Goal: Task Accomplishment & Management: Manage account settings

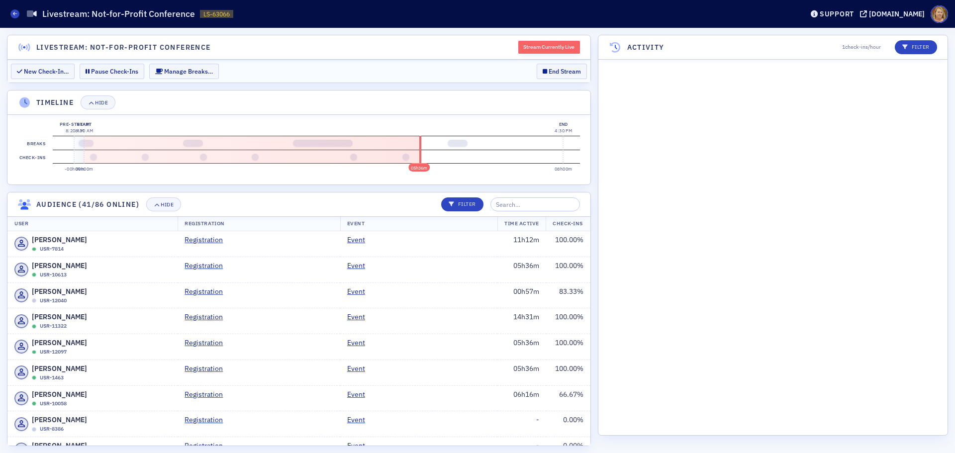
scroll to position [6144, 0]
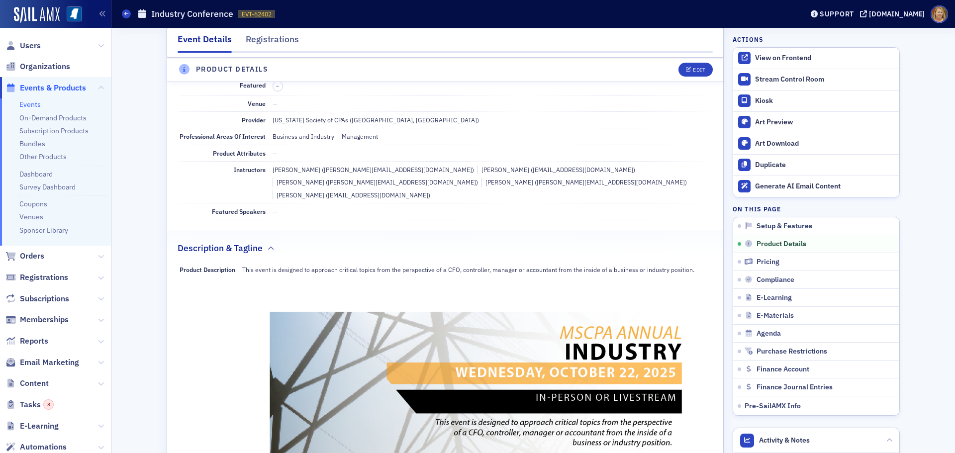
scroll to position [249, 0]
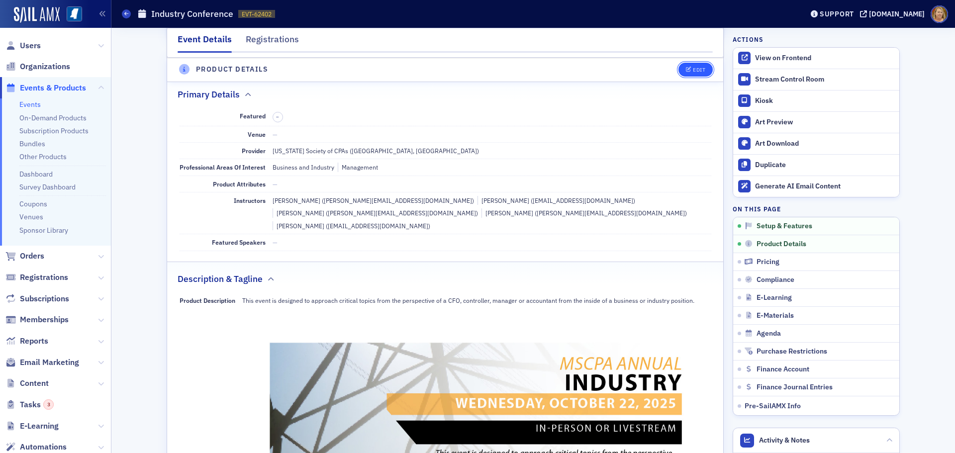
click at [694, 65] on button "Edit" at bounding box center [695, 70] width 34 height 14
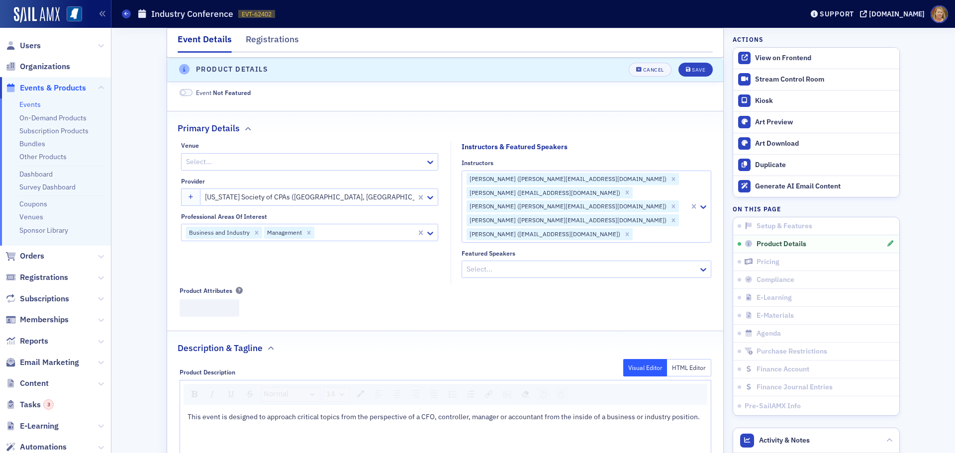
scroll to position [240, 0]
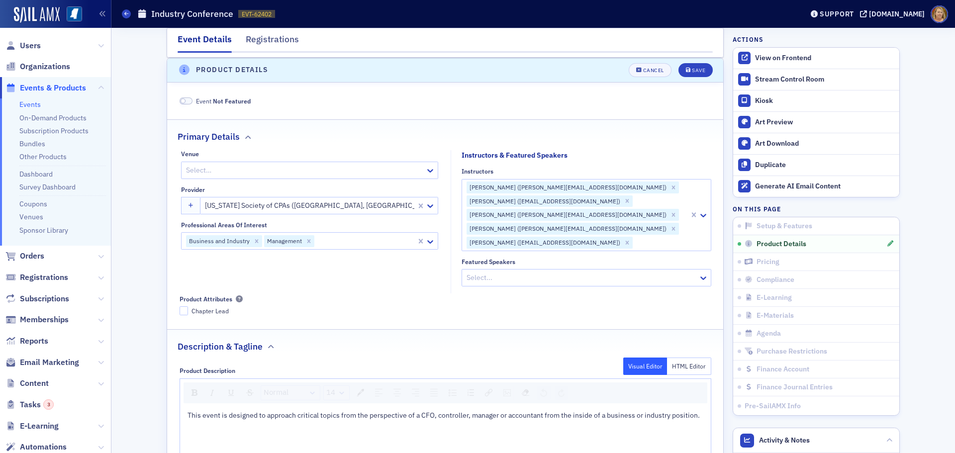
click at [633, 237] on div at bounding box center [660, 243] width 55 height 12
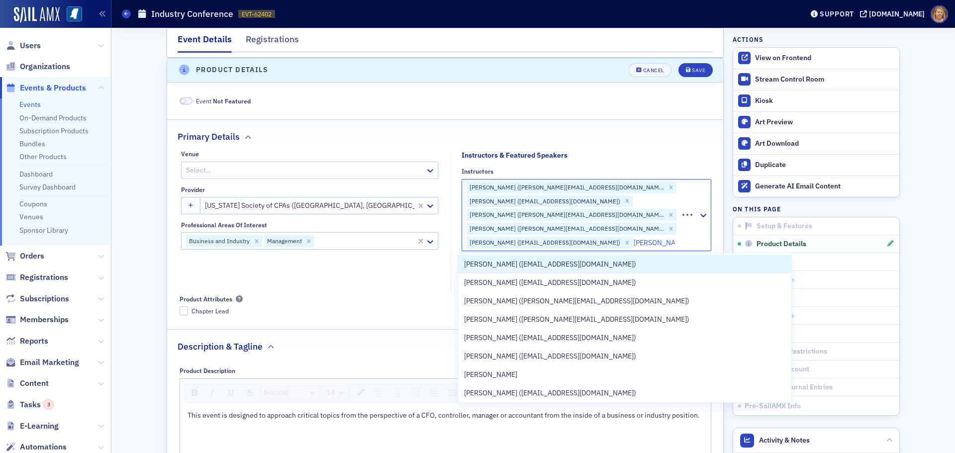
type input "[PERSON_NAME]"
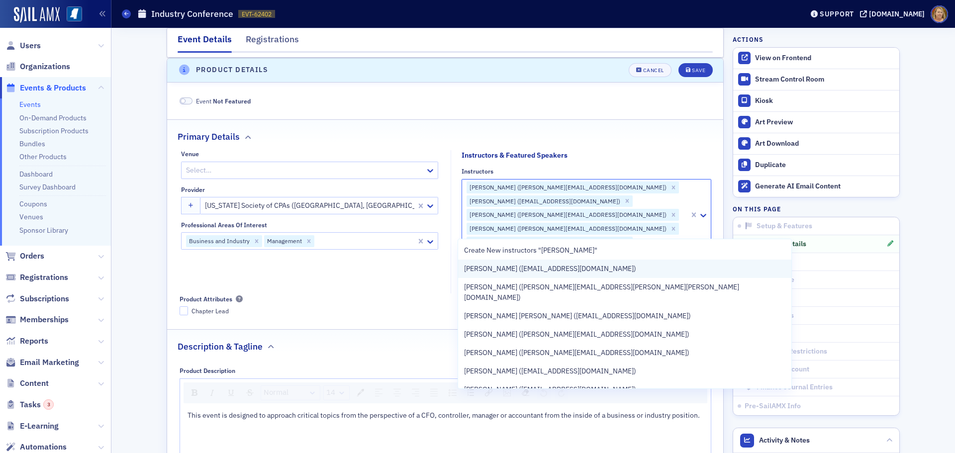
click at [599, 267] on span "[PERSON_NAME] ([EMAIL_ADDRESS][DOMAIN_NAME])" at bounding box center [550, 268] width 172 height 10
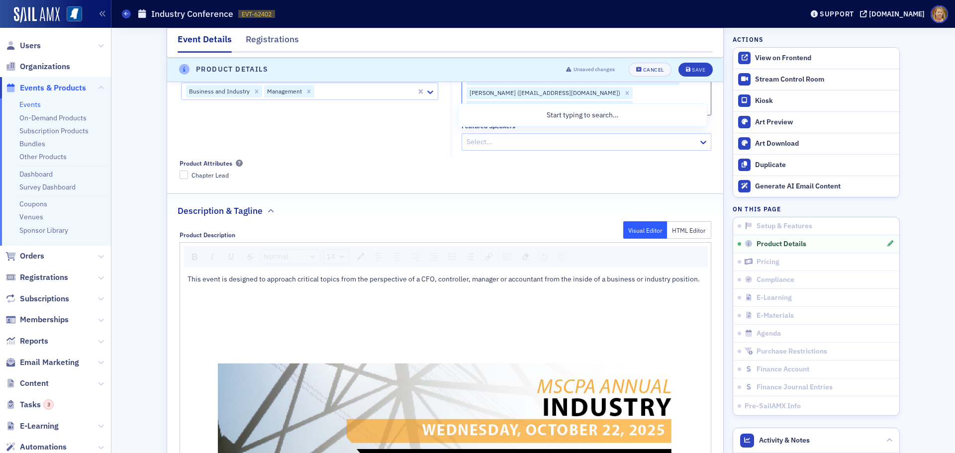
scroll to position [389, 0]
click at [693, 71] on div "Save" at bounding box center [698, 69] width 13 height 5
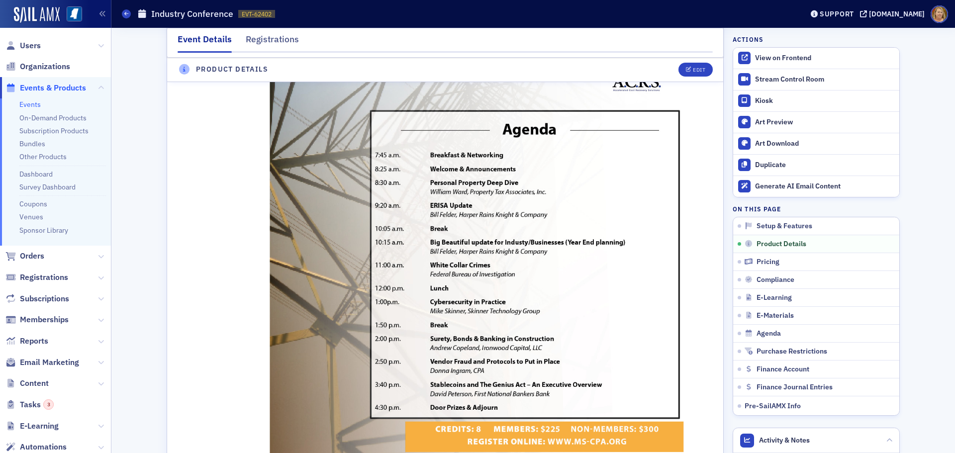
scroll to position [638, 0]
